Goal: Task Accomplishment & Management: Use online tool/utility

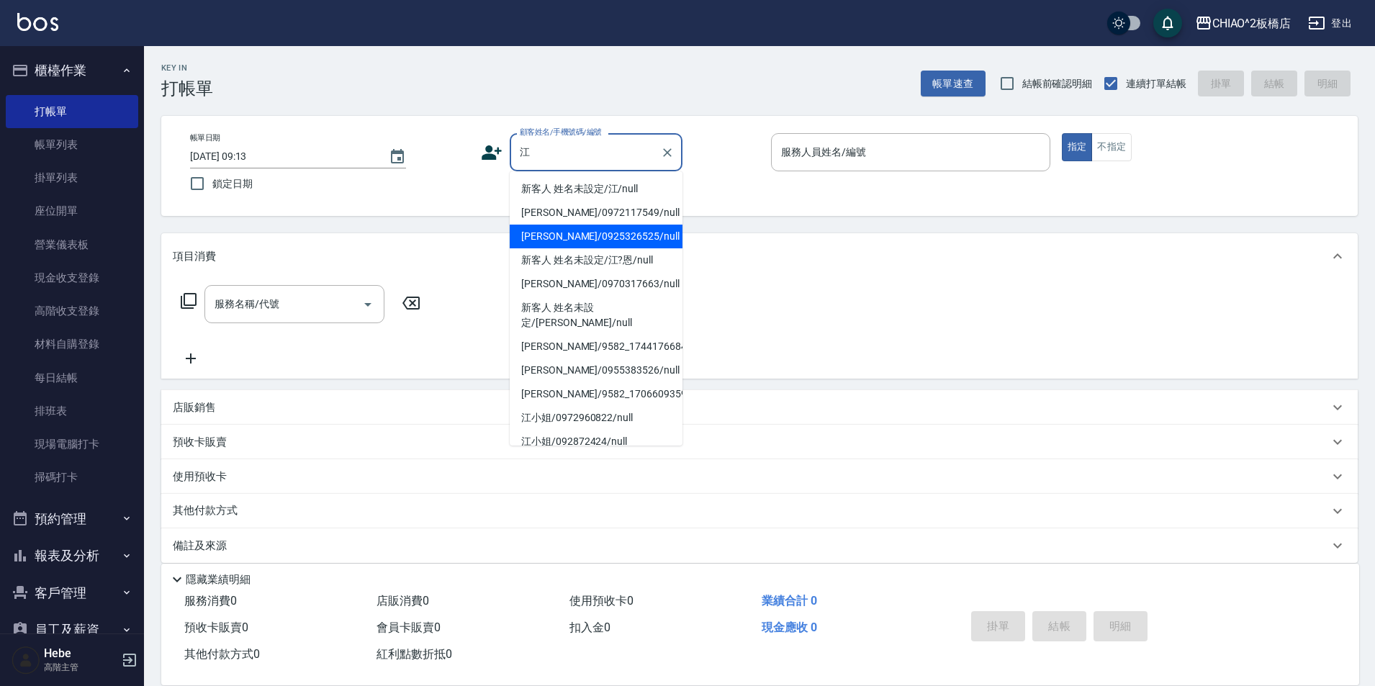
click at [600, 237] on li "[PERSON_NAME]/0925326525/null" at bounding box center [596, 237] width 173 height 24
type input "[PERSON_NAME]/0925326525/null"
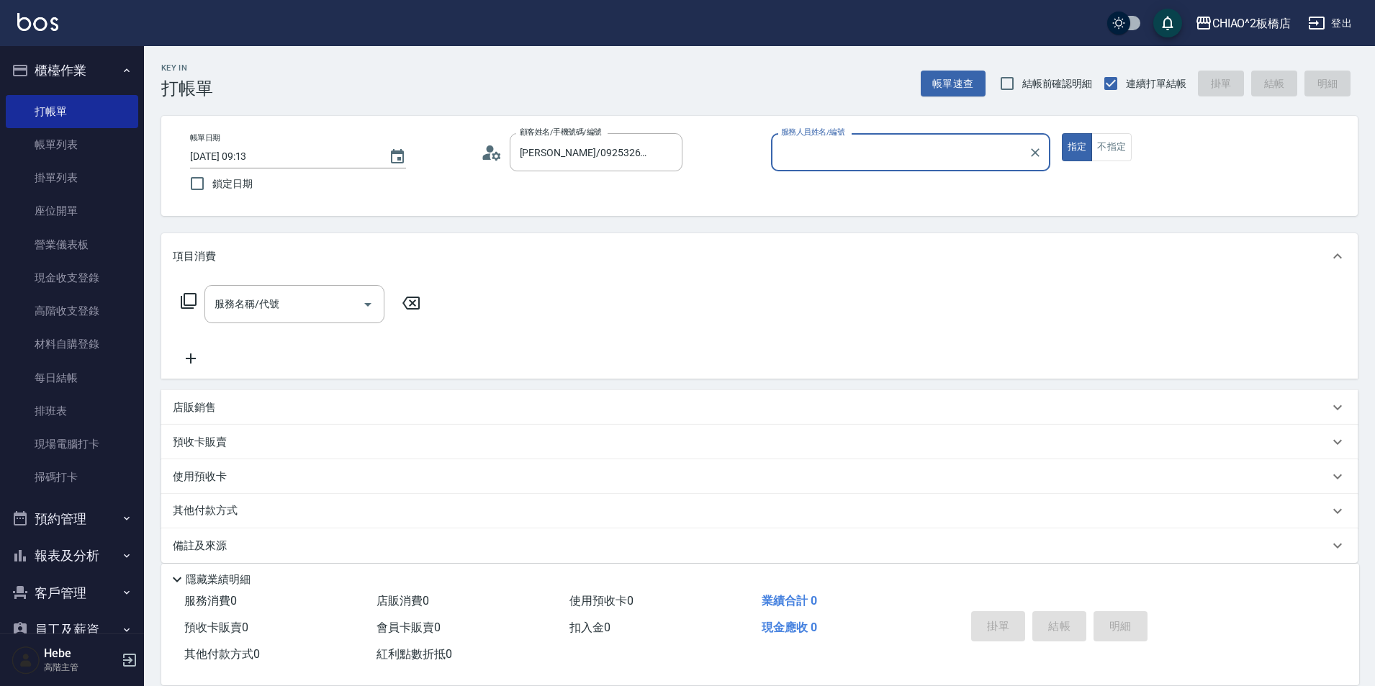
type input "MINI(無代號)"
click at [278, 316] on input "服務名稱/代號" at bounding box center [283, 304] width 145 height 25
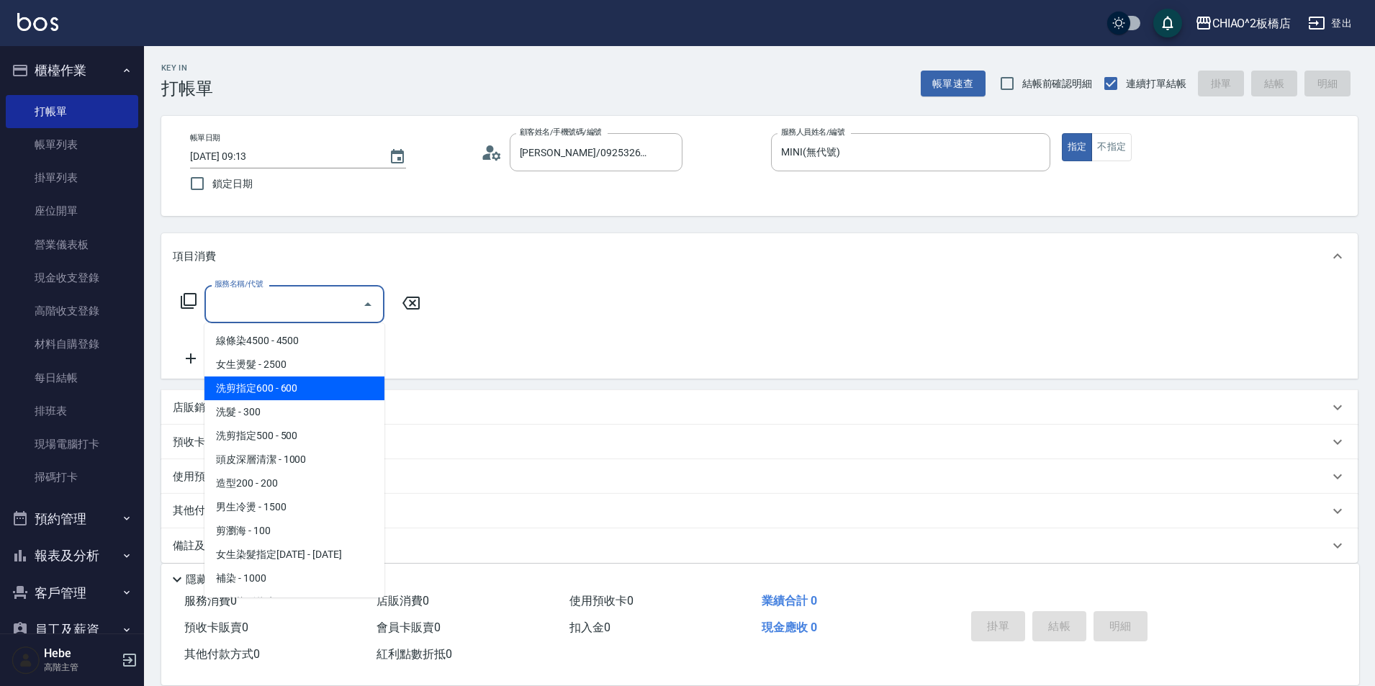
click at [299, 379] on span "洗剪指定600 - 600" at bounding box center [294, 388] width 180 height 24
type input "洗剪指定600(96678)"
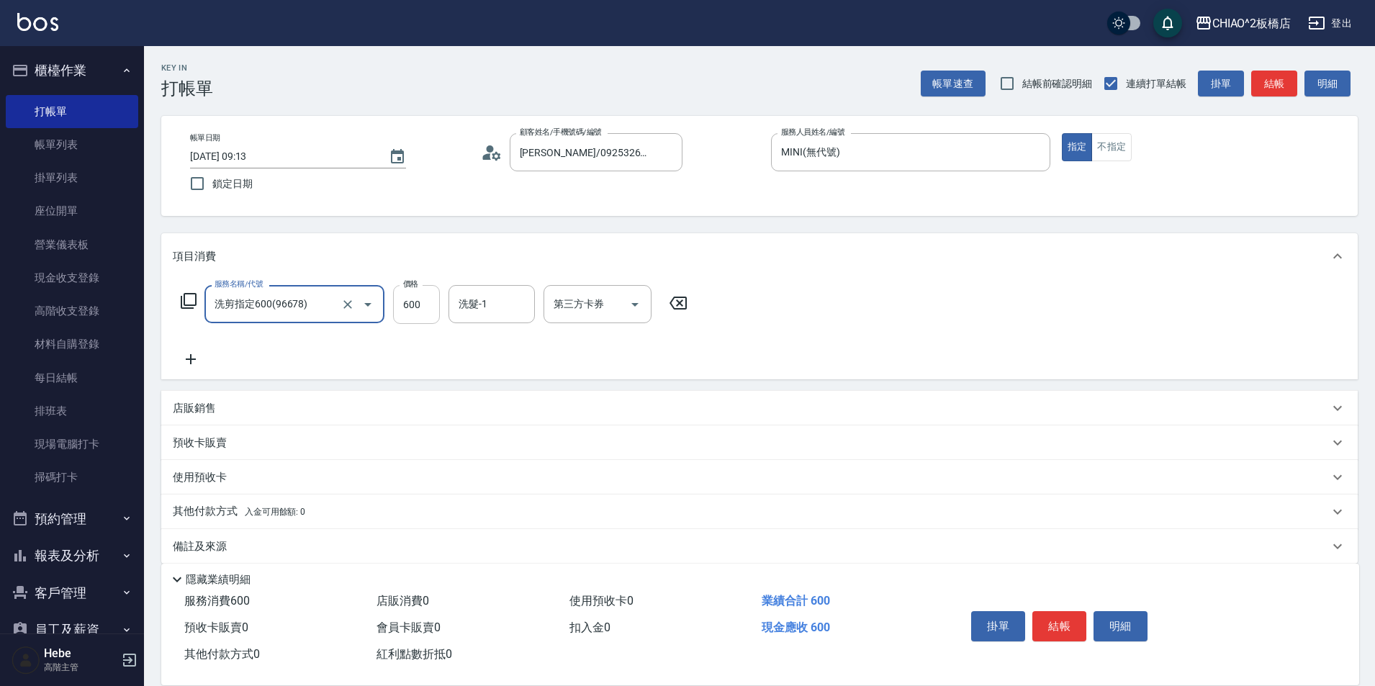
click at [428, 308] on input "600" at bounding box center [416, 304] width 47 height 39
type input "700"
click at [1066, 619] on button "結帳" at bounding box center [1059, 626] width 54 height 30
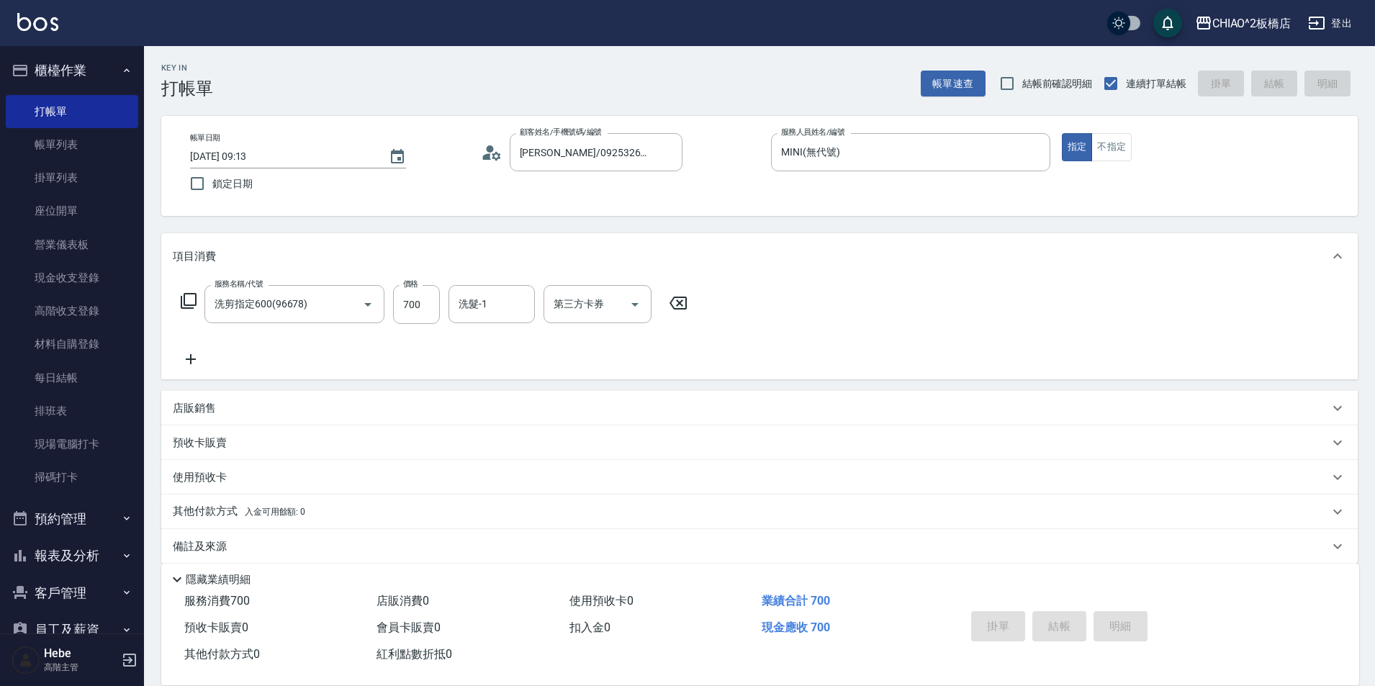
type input "[DATE] 11:35"
